Goal: Task Accomplishment & Management: Manage account settings

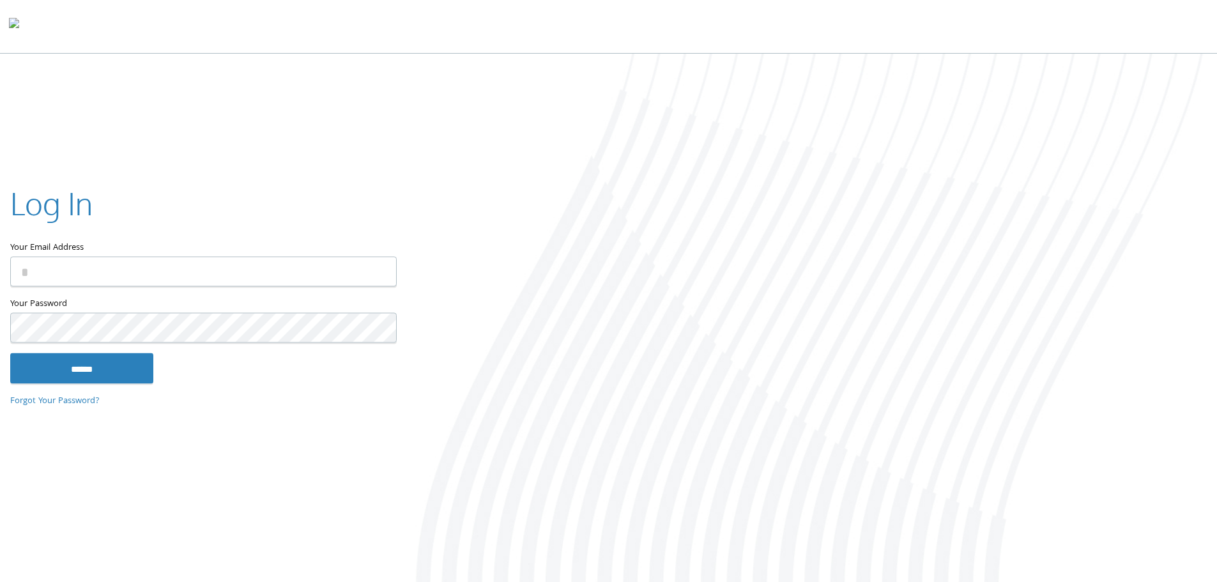
type input "**********"
click at [86, 362] on input "******" at bounding box center [81, 368] width 143 height 31
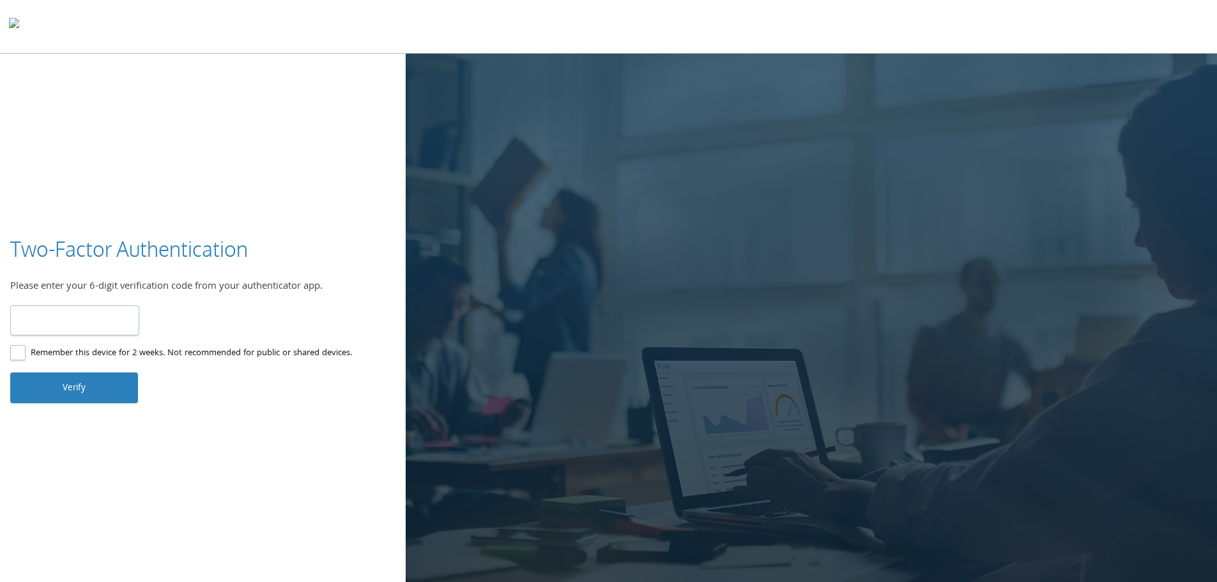
type input "******"
